Goal: Communication & Community: Participate in discussion

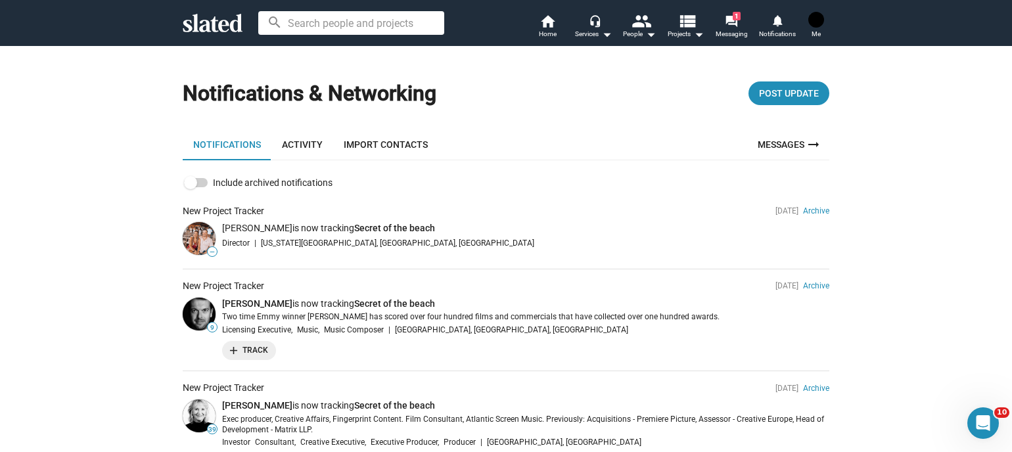
scroll to position [329, 0]
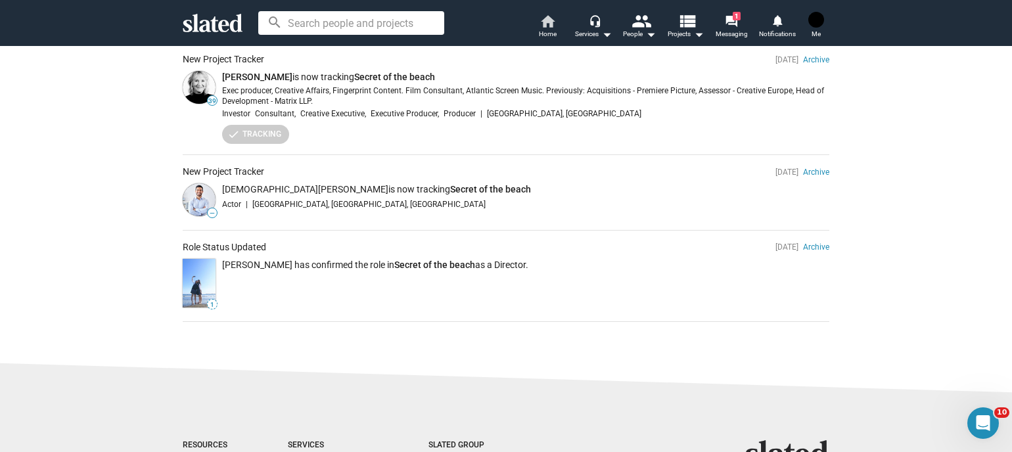
click at [549, 28] on span "Home" at bounding box center [548, 34] width 18 height 16
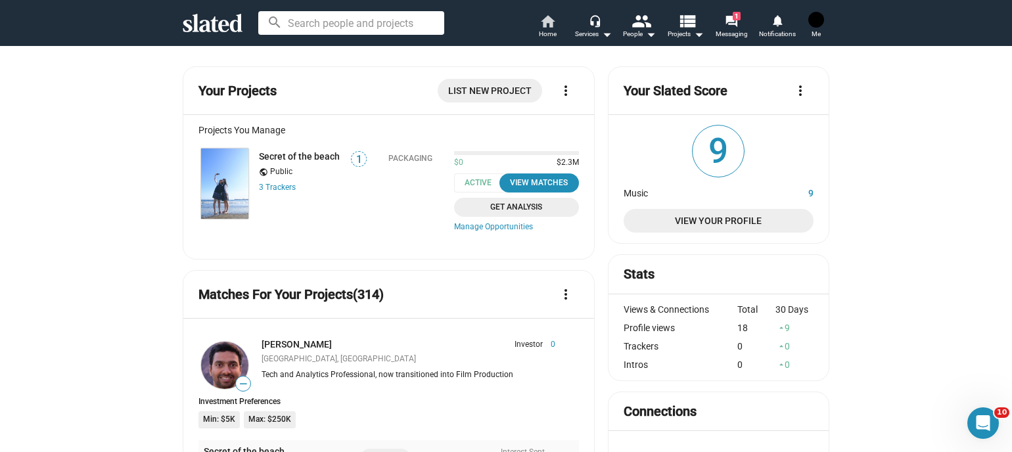
click at [536, 35] on link "home Home" at bounding box center [547, 27] width 46 height 29
click at [786, 30] on span "Notifications" at bounding box center [777, 34] width 37 height 16
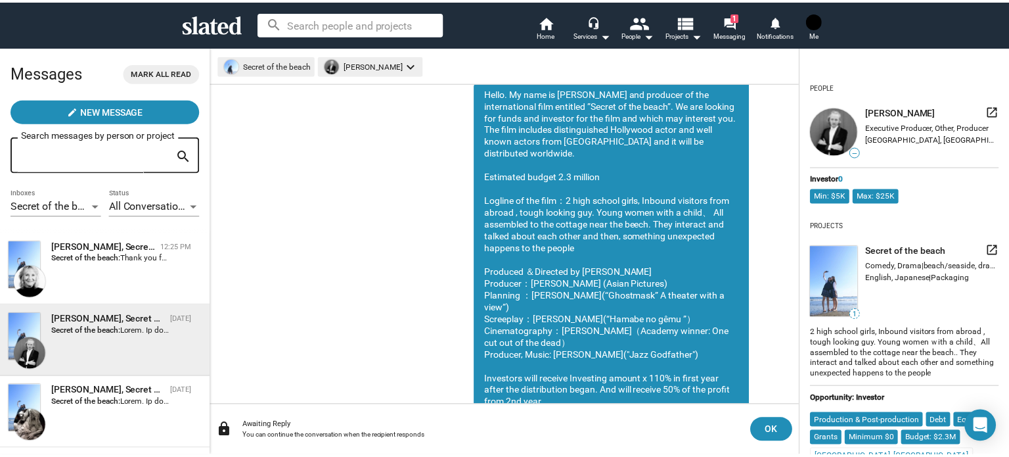
scroll to position [76, 0]
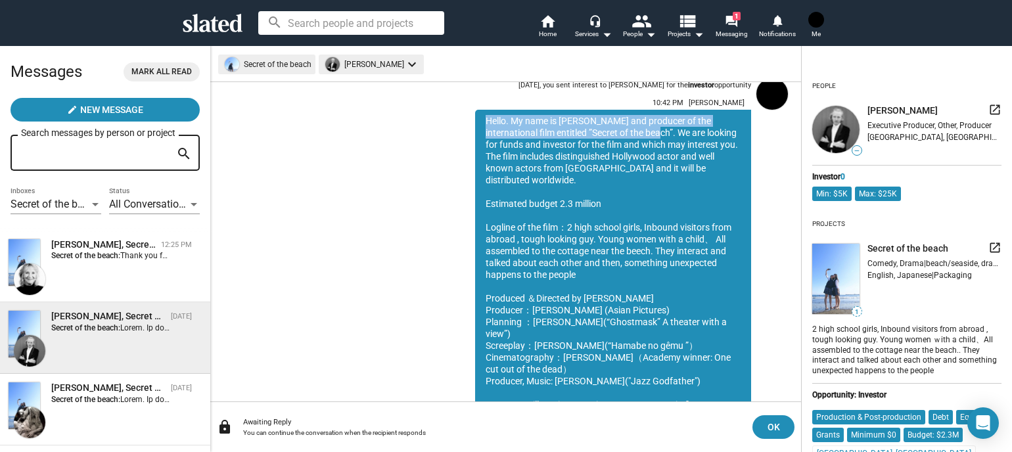
drag, startPoint x: 475, startPoint y: 119, endPoint x: 610, endPoint y: 131, distance: 135.9
click at [610, 131] on div "Hello. My name is Kyoji Ohno and producer of the international film entitled ”S…" at bounding box center [613, 304] width 276 height 389
copy div "Hello. My name is Kyoji Ohno and producer of the international film entitled ”S…"
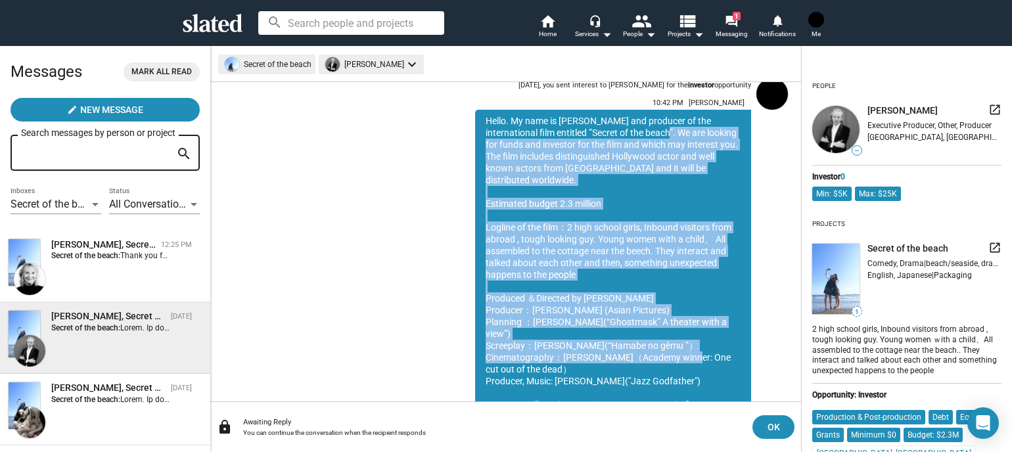
drag, startPoint x: 618, startPoint y: 135, endPoint x: 675, endPoint y: 346, distance: 219.2
click at [675, 346] on div "Hello. My name is Kyoji Ohno and producer of the international film entitled ”S…" at bounding box center [613, 304] width 276 height 389
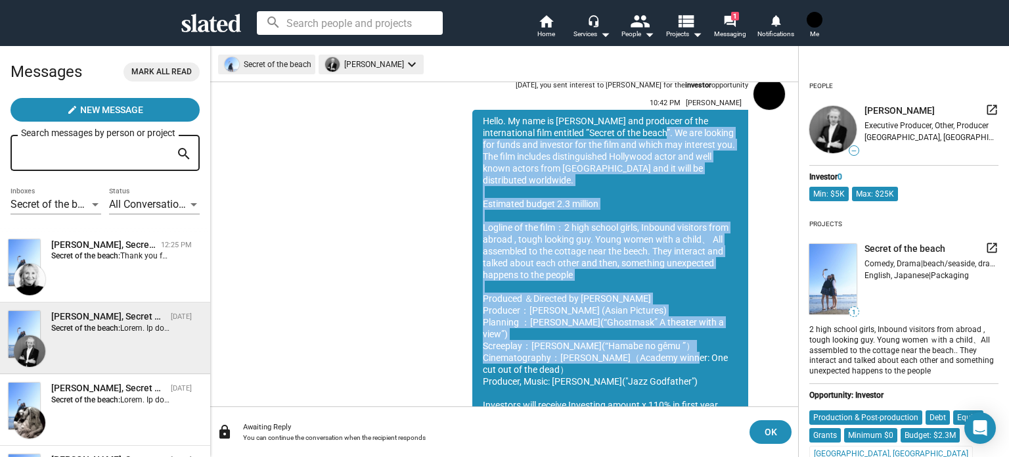
click at [689, 167] on div "Hello. My name is Kyoji Ohno and producer of the international film entitled ”S…" at bounding box center [611, 304] width 276 height 389
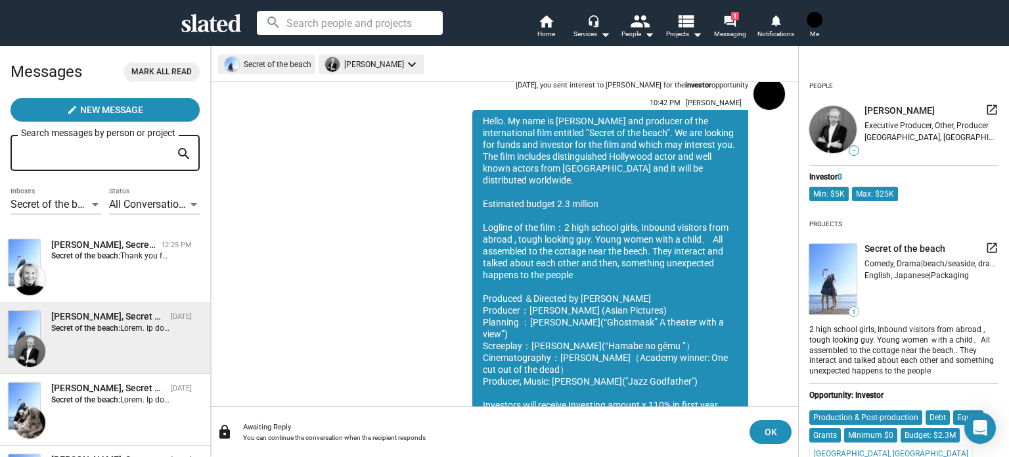
click at [594, 133] on div "Hello. My name is Kyoji Ohno and producer of the international film entitled ”S…" at bounding box center [611, 304] width 276 height 389
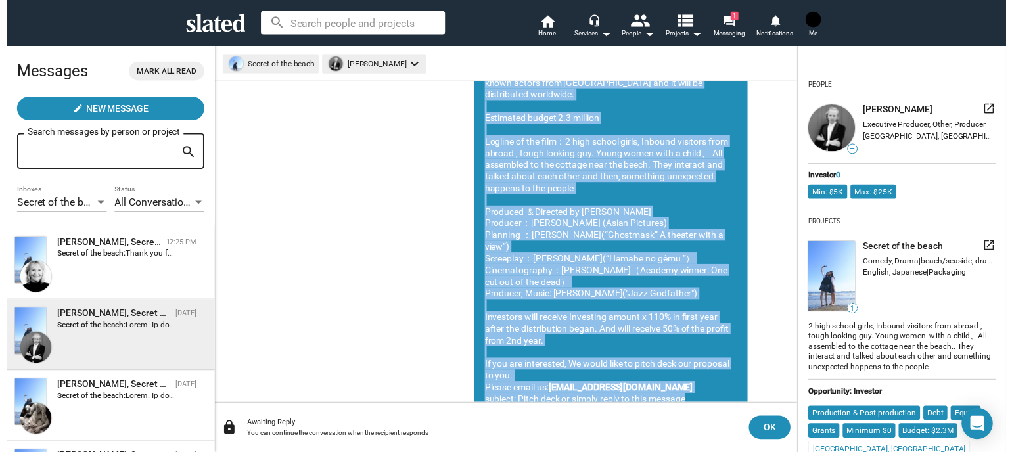
scroll to position [202, 0]
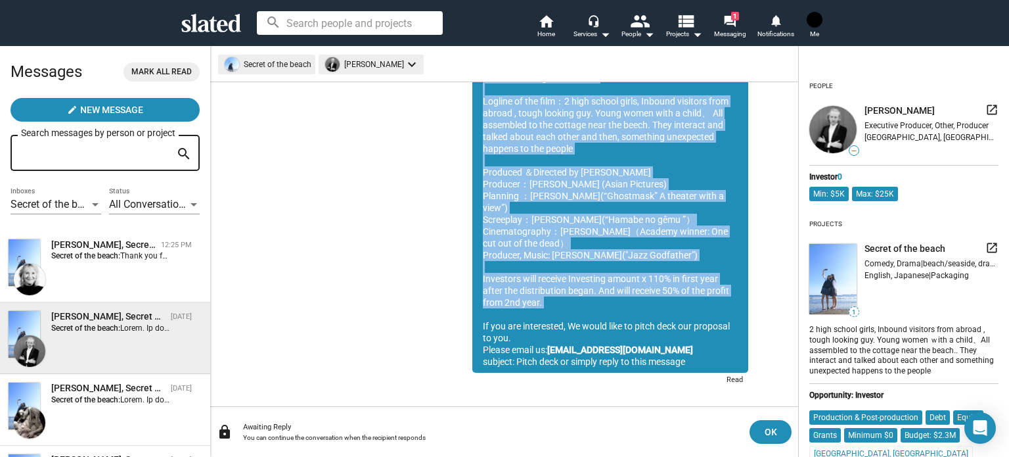
drag, startPoint x: 616, startPoint y: 133, endPoint x: 713, endPoint y: 300, distance: 193.2
click at [713, 300] on div "Hello. My name is Kyoji Ohno and producer of the international film entitled ”S…" at bounding box center [611, 178] width 276 height 389
copy div "We are looking for funds and investor for the film and which may interest you. …"
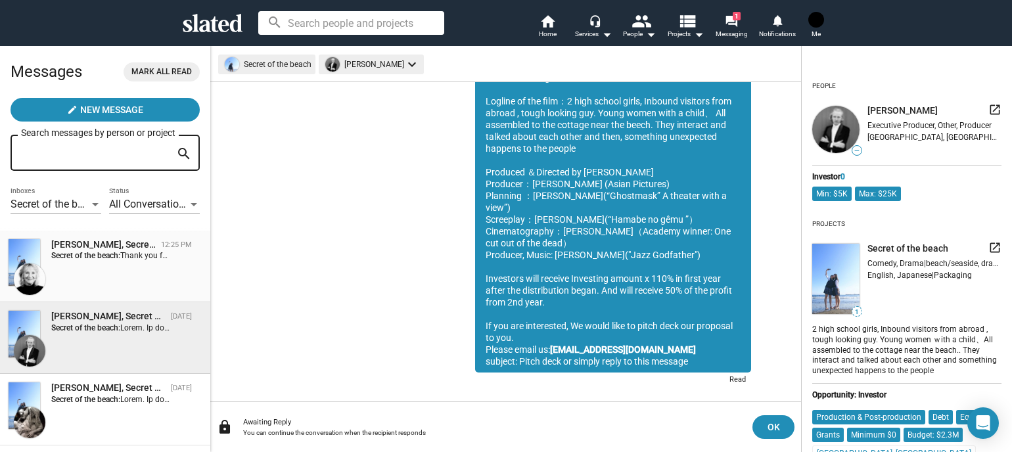
click at [72, 259] on strong "Secret of the beach:" at bounding box center [85, 255] width 69 height 9
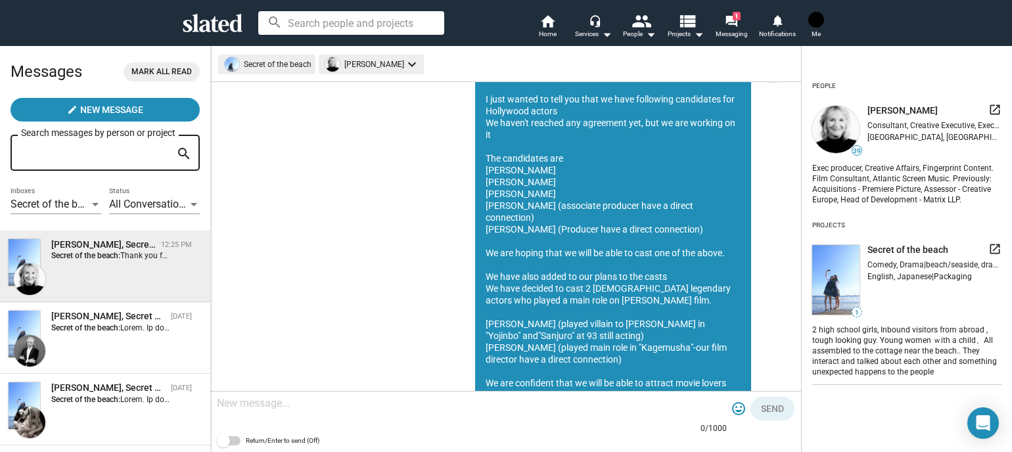
scroll to position [1362, 0]
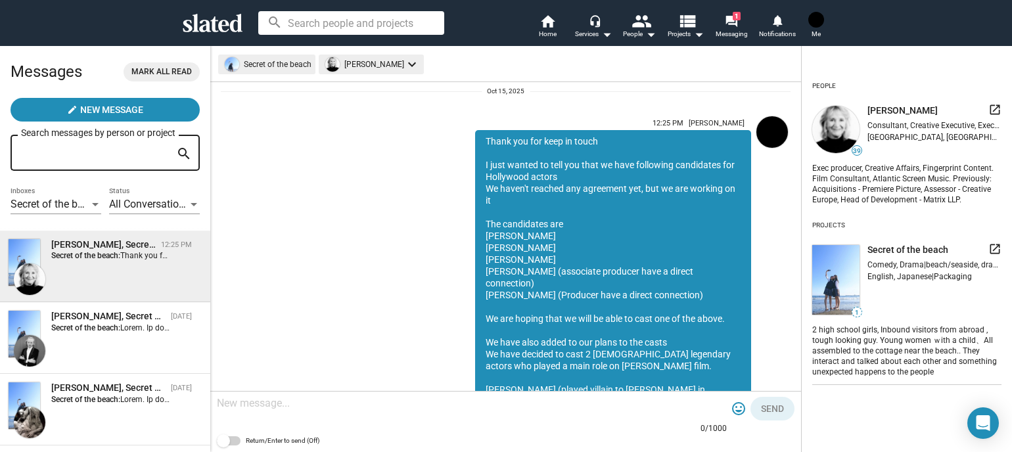
click at [594, 166] on div "Thank you for keep in touch I just wanted to tell you that we have following ca…" at bounding box center [613, 342] width 276 height 425
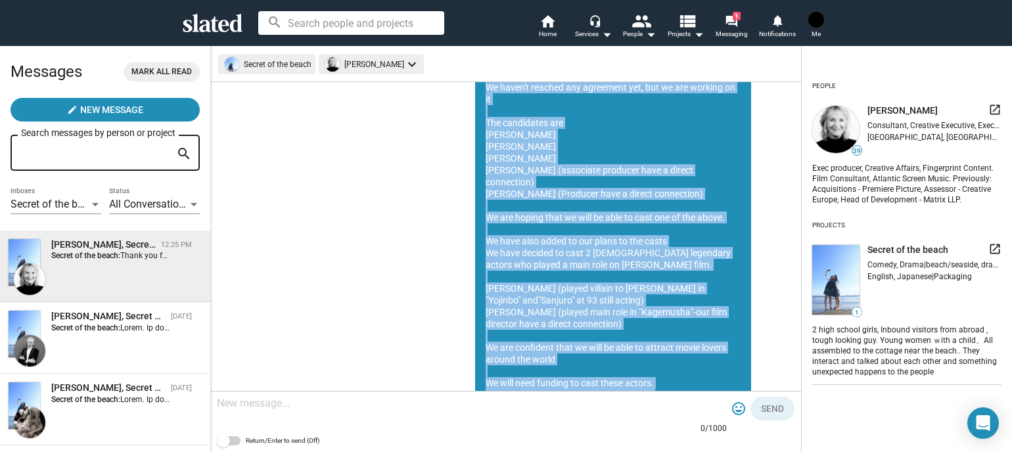
scroll to position [1470, 0]
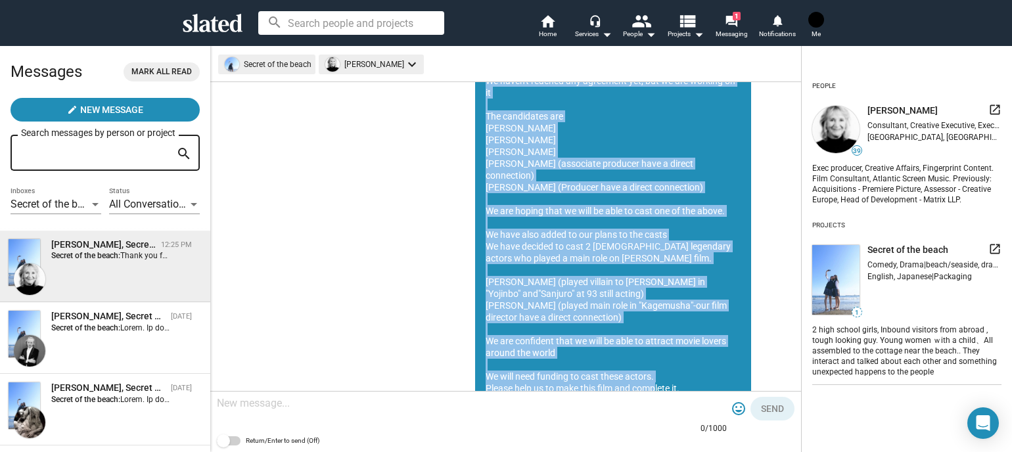
drag, startPoint x: 586, startPoint y: 167, endPoint x: 676, endPoint y: 374, distance: 225.8
click at [676, 374] on div "Thank you for keep in touch I just wanted to tell you that we have following ca…" at bounding box center [613, 234] width 276 height 425
copy div "t we have following candidates for Hollywood actors We haven't reached any agre…"
